Goal: Find specific page/section: Find specific page/section

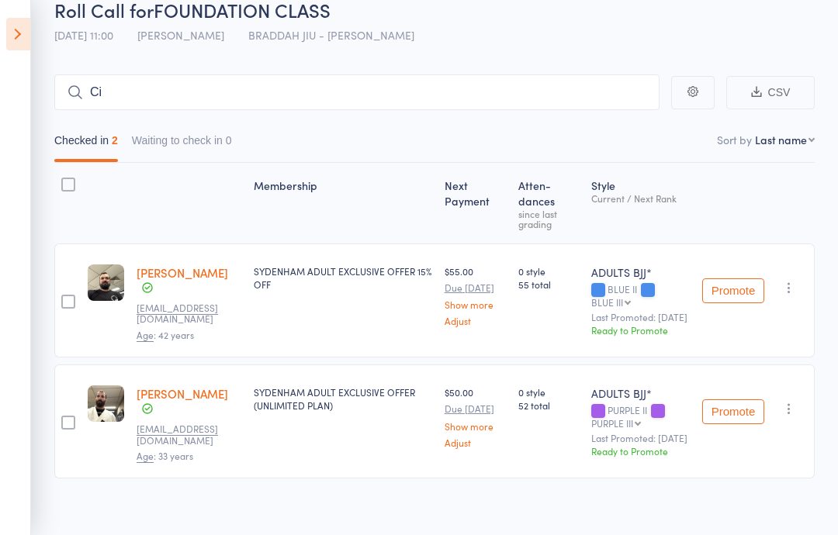
type input "C"
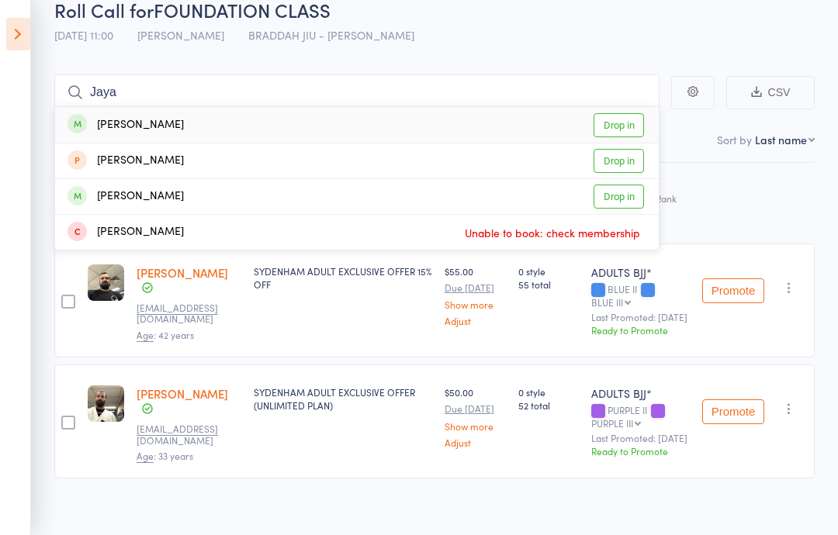
type input "Jaya"
click at [630, 124] on link "Drop in" at bounding box center [618, 125] width 50 height 24
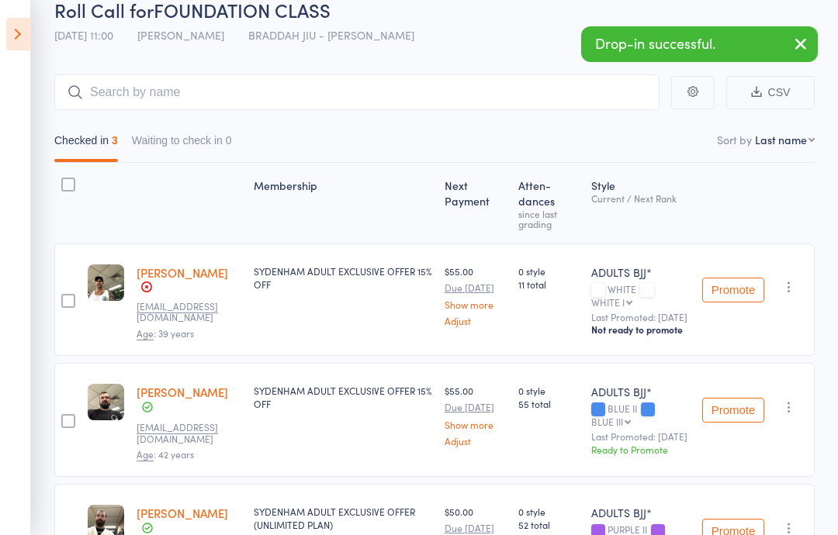
click at [489, 56] on main "CSV Checked in 3 Waiting to check in 0 Sort by Last name First name Last name B…" at bounding box center [419, 359] width 838 height 617
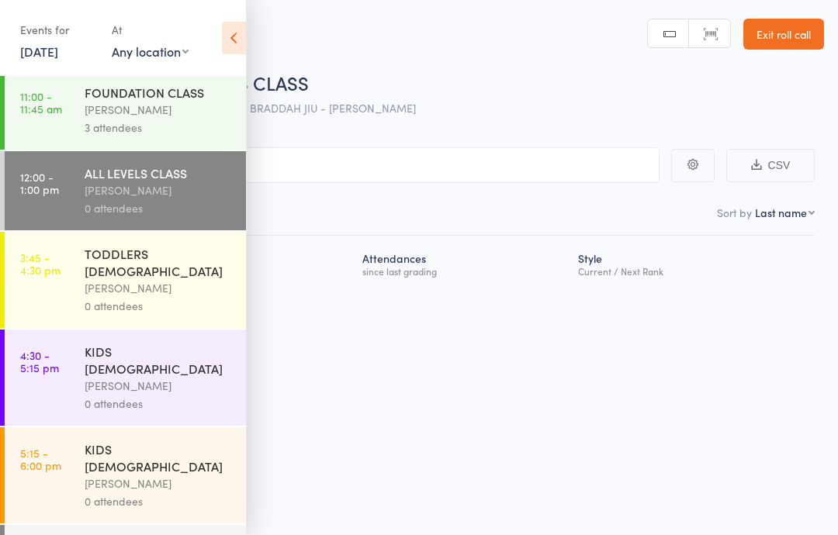
scroll to position [9, 0]
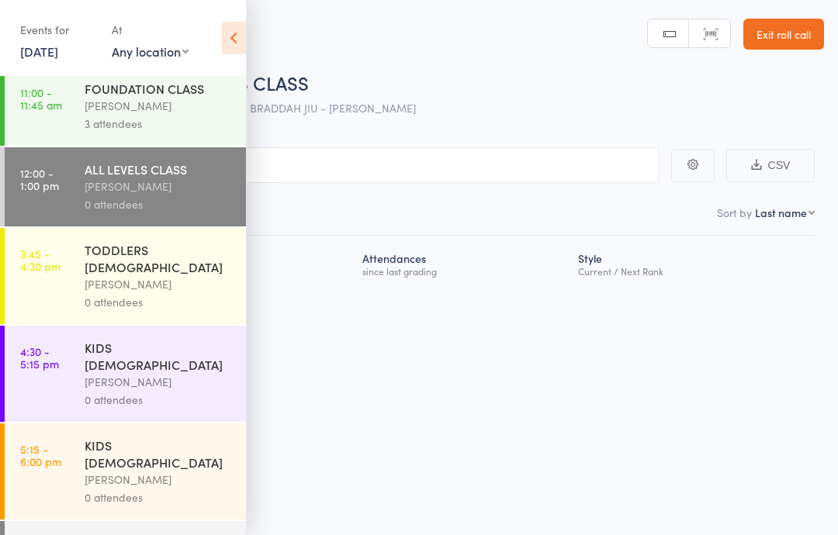
click at [162, 188] on div "[PERSON_NAME]" at bounding box center [159, 187] width 148 height 18
click at [396, 161] on input "search" at bounding box center [341, 165] width 636 height 36
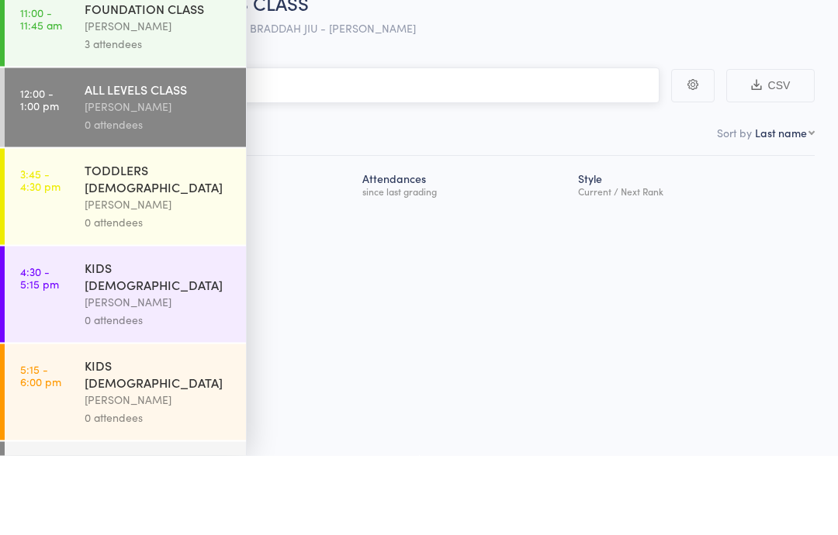
type input "R"
